Goal: Book appointment/travel/reservation

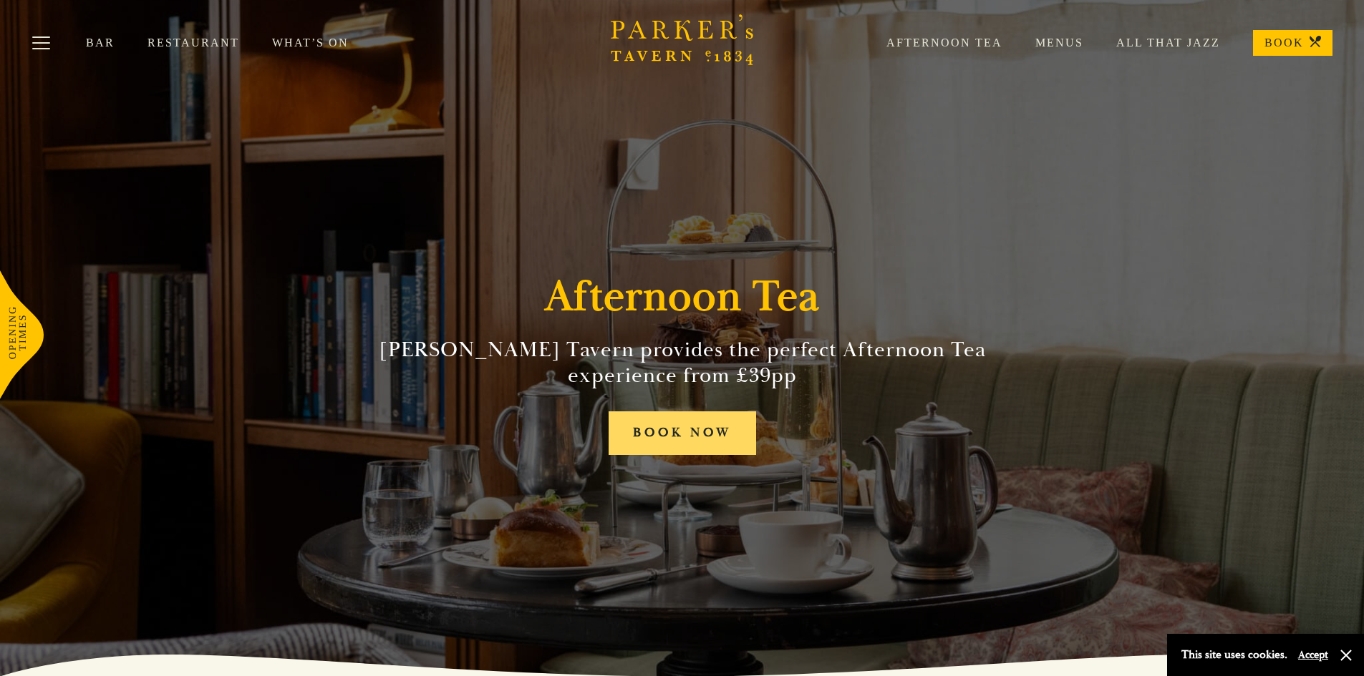
click at [659, 430] on link "BOOK NOW" at bounding box center [681, 434] width 147 height 44
click at [1065, 36] on div "Afternoon Tea Menus All That Jazz BOOK" at bounding box center [1092, 43] width 479 height 26
click at [1064, 42] on link "Menus" at bounding box center [1042, 43] width 81 height 14
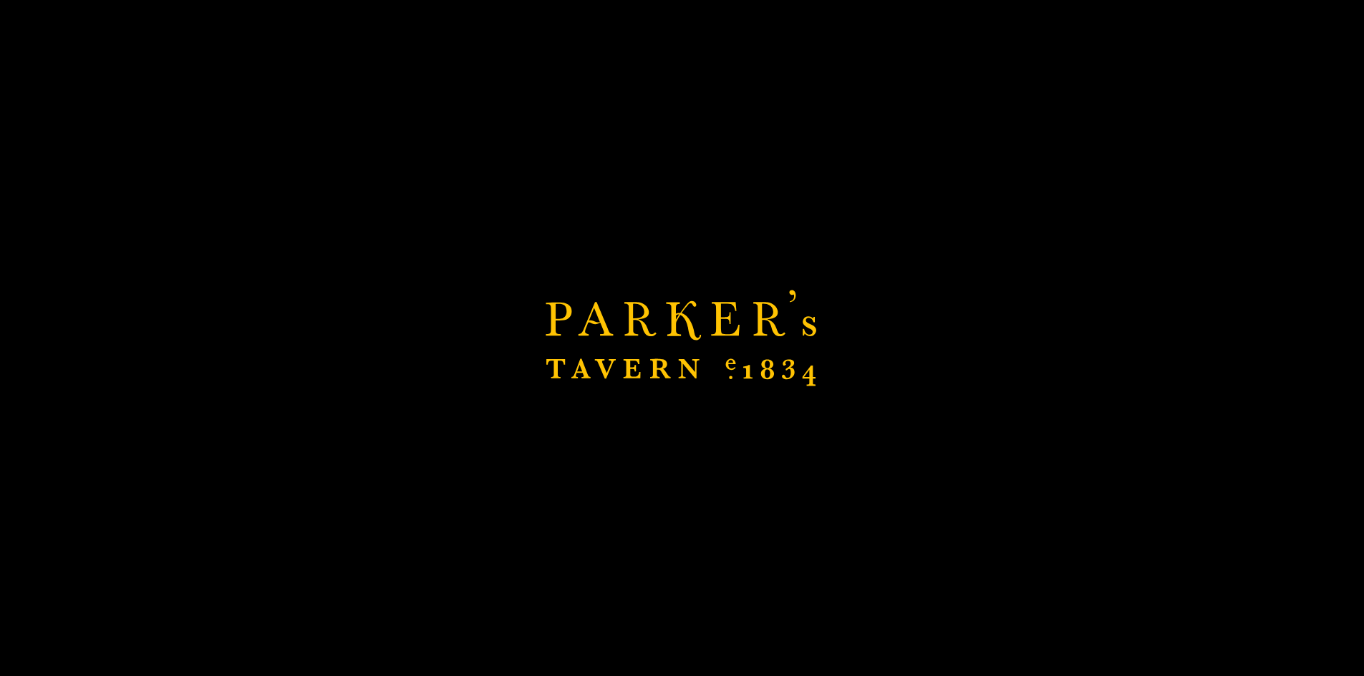
scroll to position [286, 0]
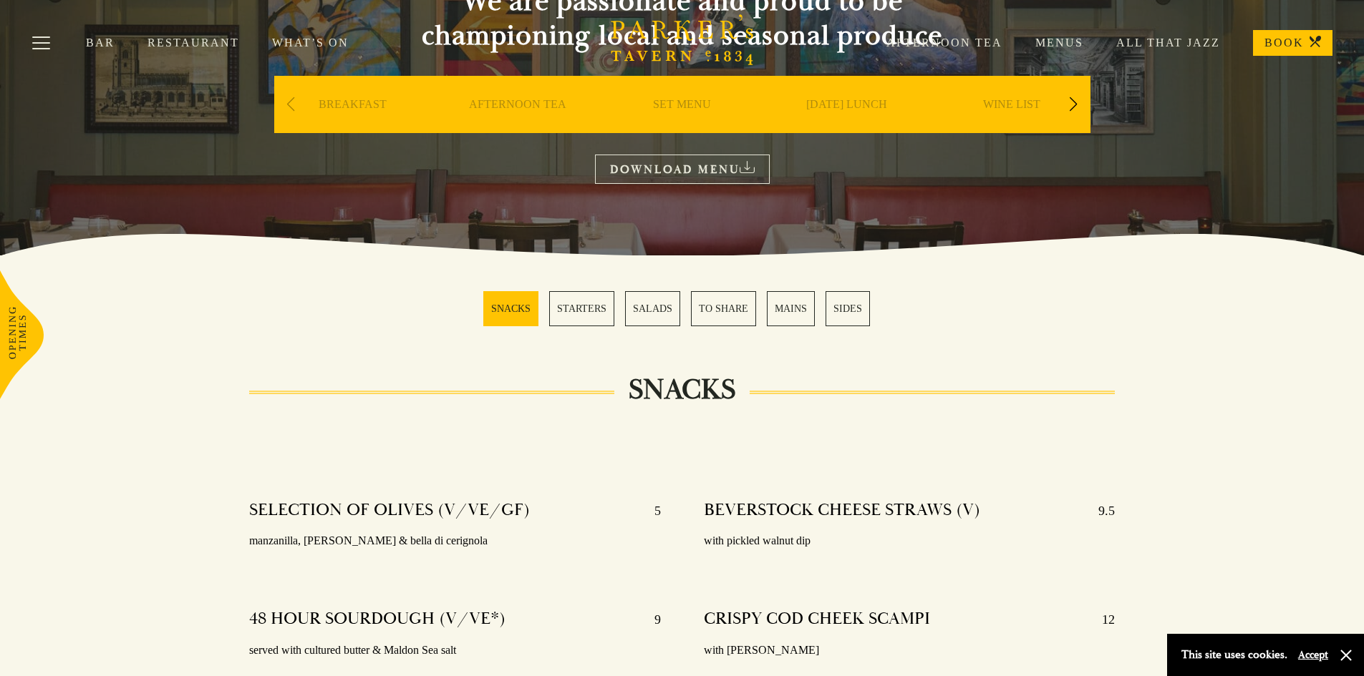
scroll to position [215, 0]
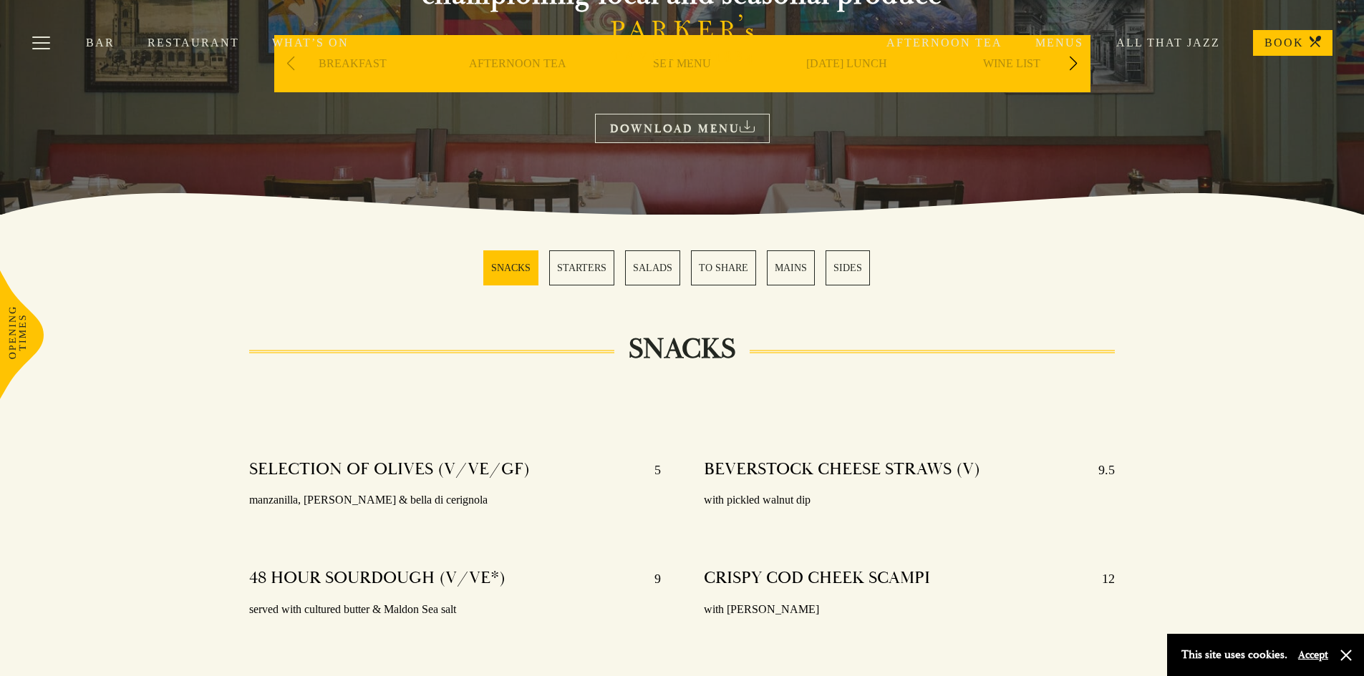
click at [548, 64] on div "Bar Restaurant What’s On Afternoon Tea Menus All That Jazz BOOK" at bounding box center [682, 43] width 1364 height 86
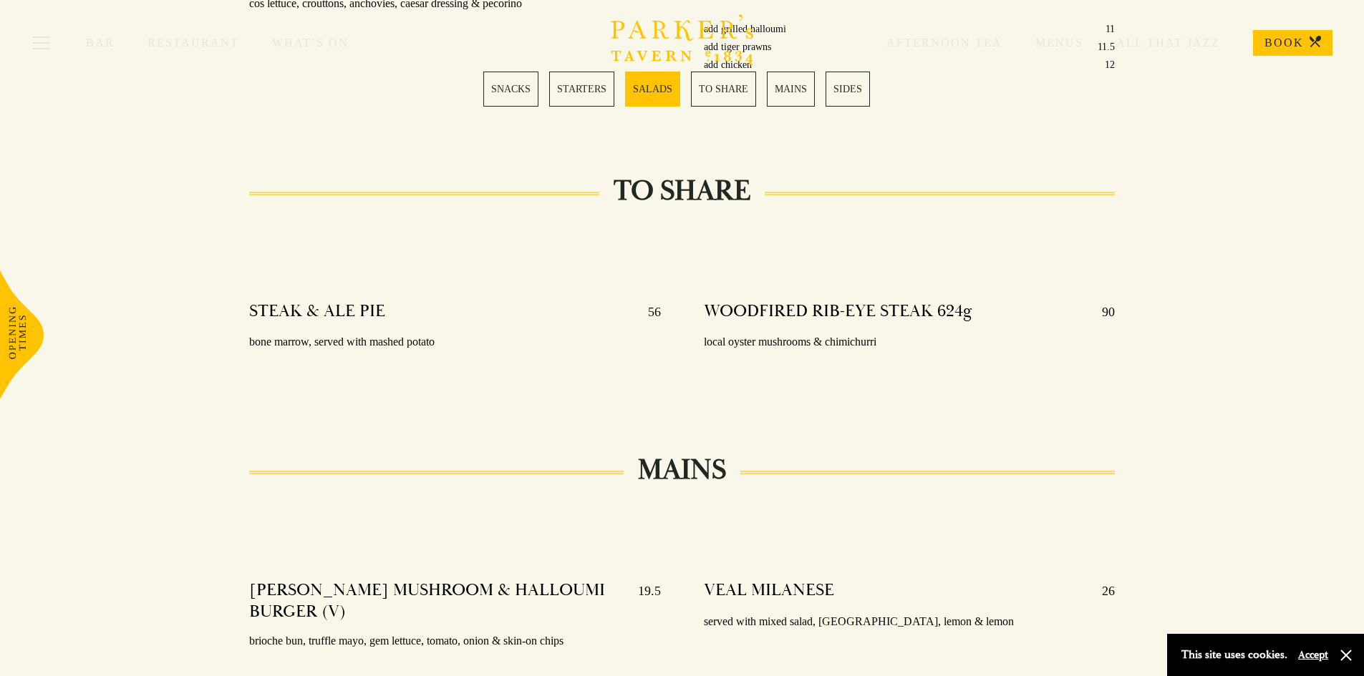
scroll to position [1790, 0]
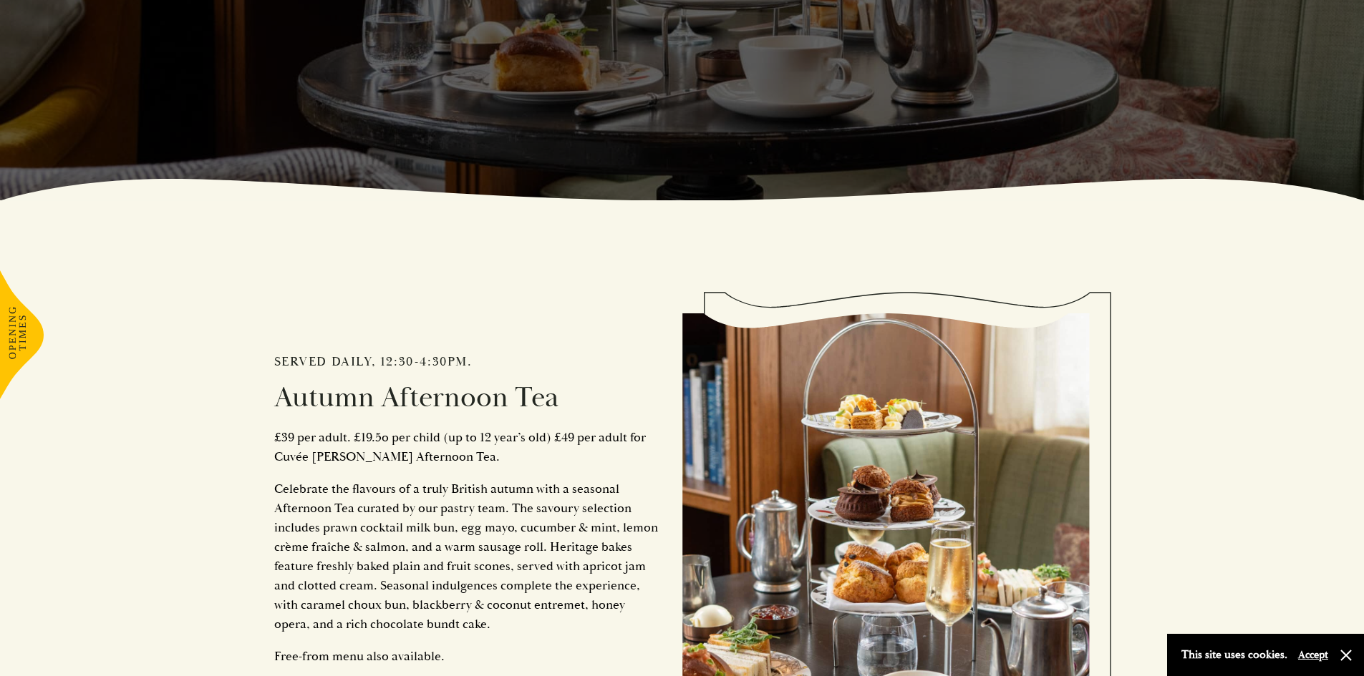
scroll to position [501, 0]
